Goal: Navigation & Orientation: Go to known website

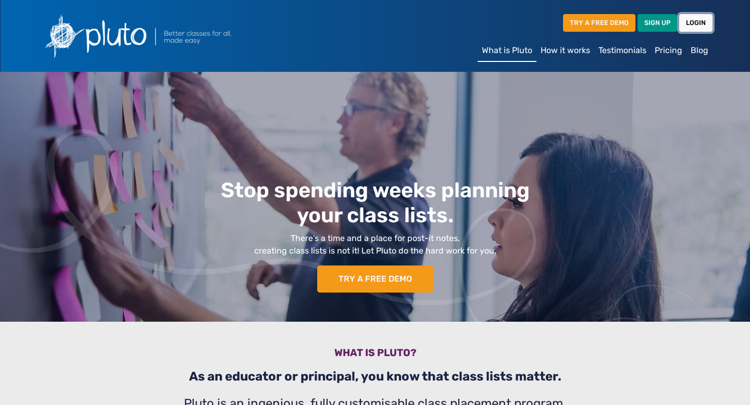
click at [697, 23] on link "LOGIN" at bounding box center [695, 22] width 33 height 17
